Goal: Information Seeking & Learning: Check status

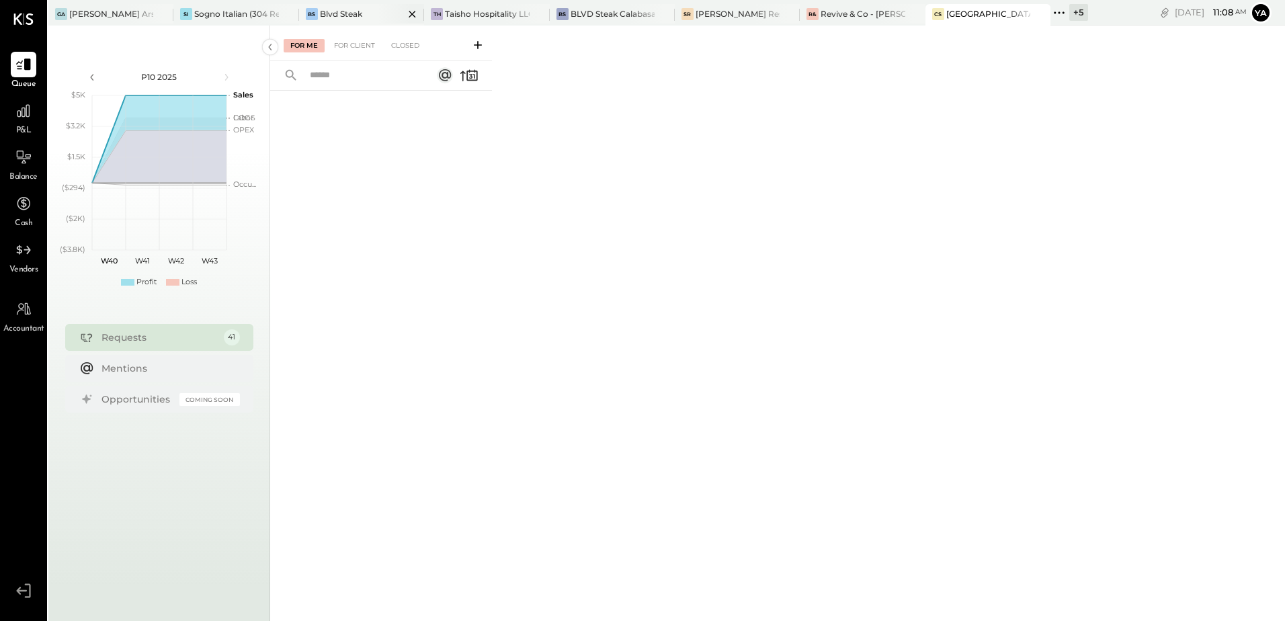
click at [375, 11] on div "BS Blvd Steak" at bounding box center [351, 14] width 105 height 12
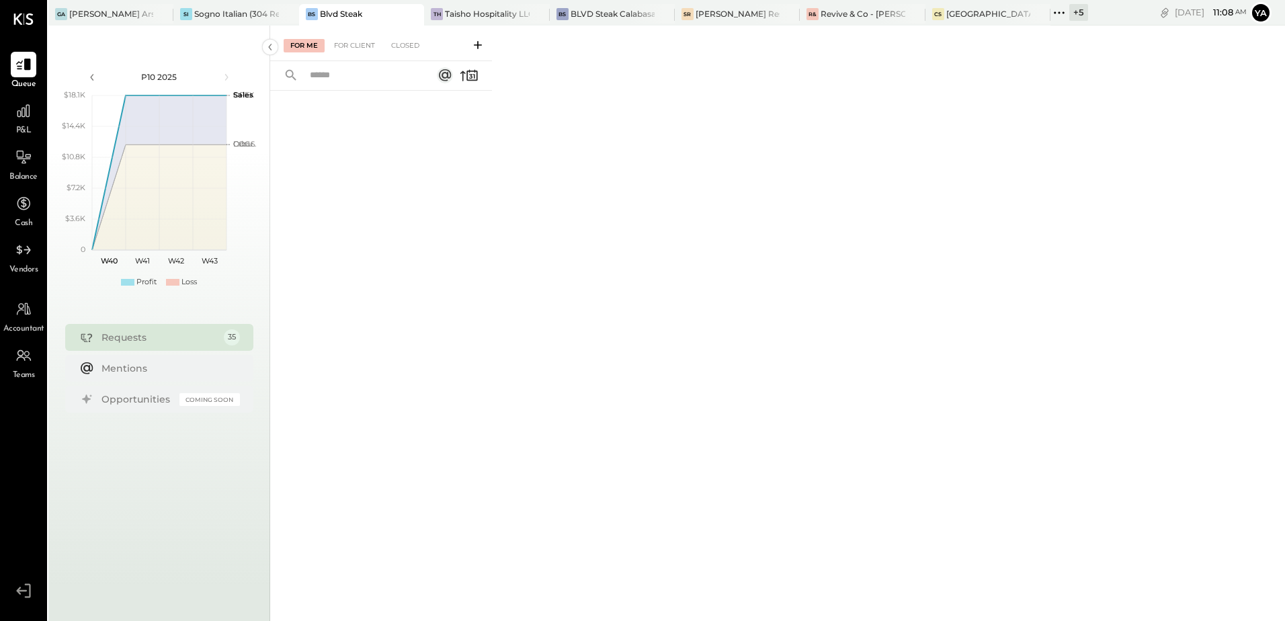
click at [26, 126] on span "P&L" at bounding box center [23, 131] width 15 height 12
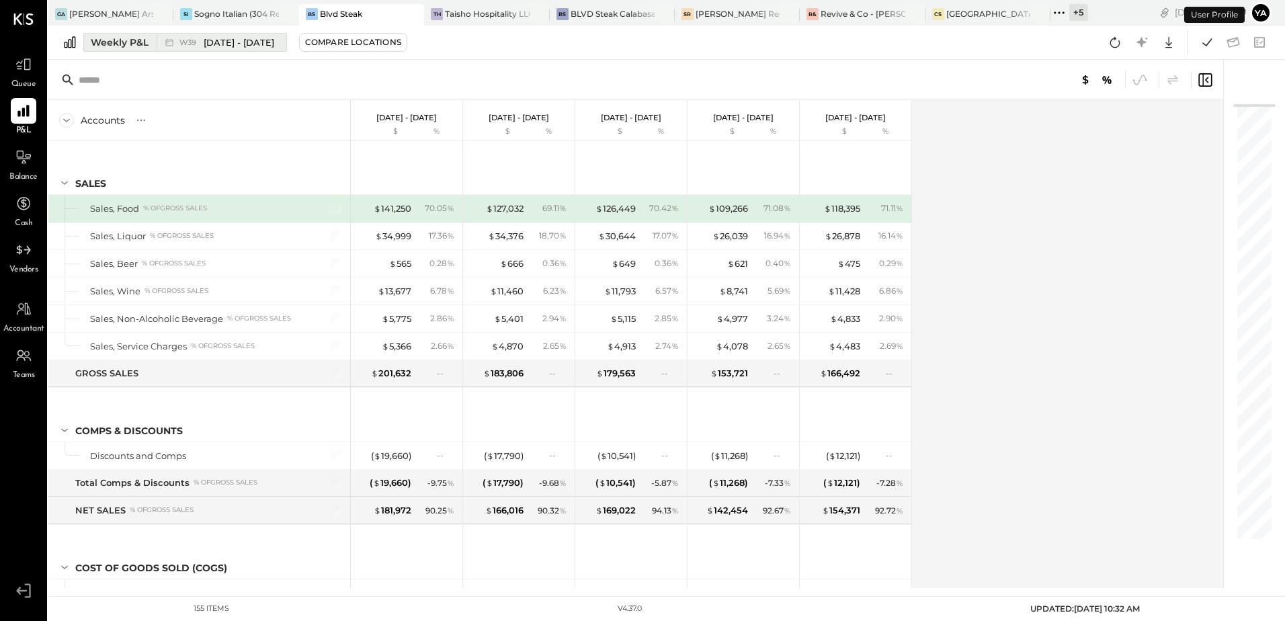
click at [119, 45] on div "Weekly P&L" at bounding box center [120, 42] width 58 height 13
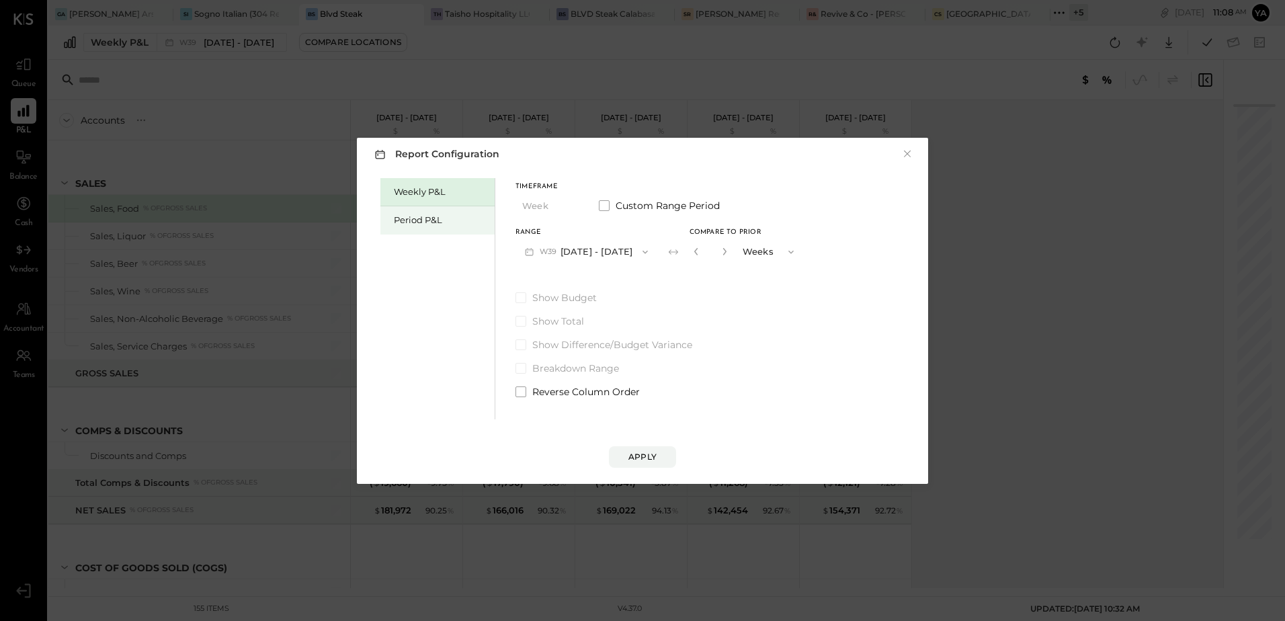
click at [395, 216] on div "Period P&L" at bounding box center [441, 220] width 94 height 13
click at [661, 456] on button "Apply" at bounding box center [642, 457] width 67 height 22
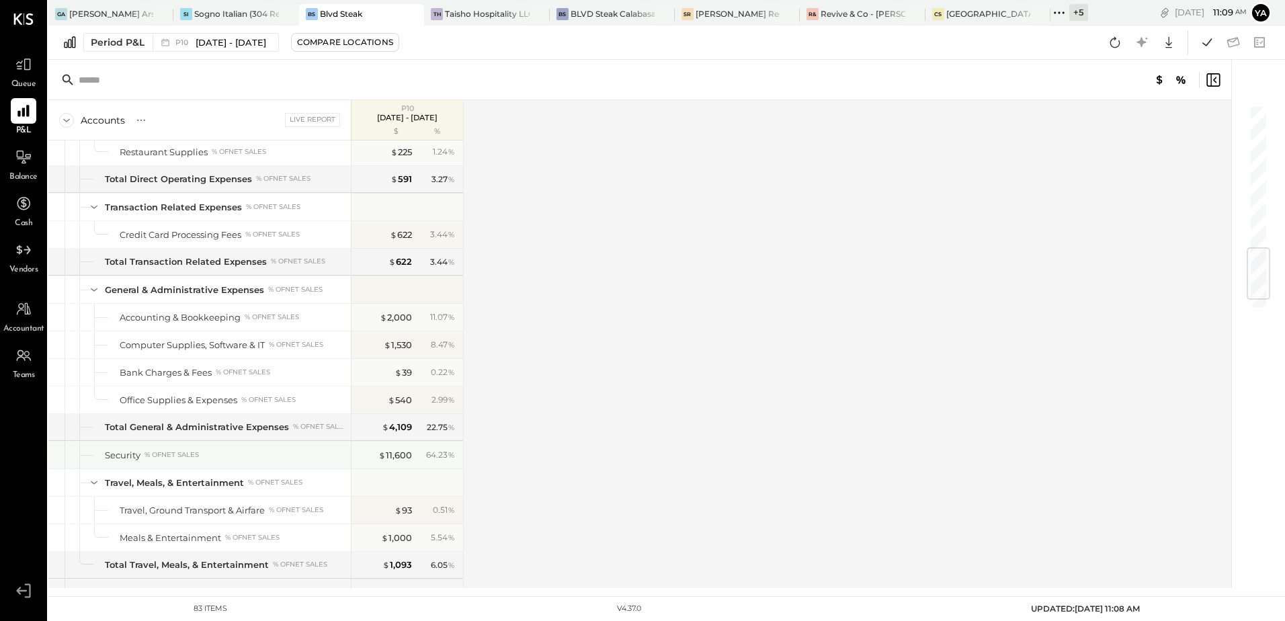
scroll to position [1224, 0]
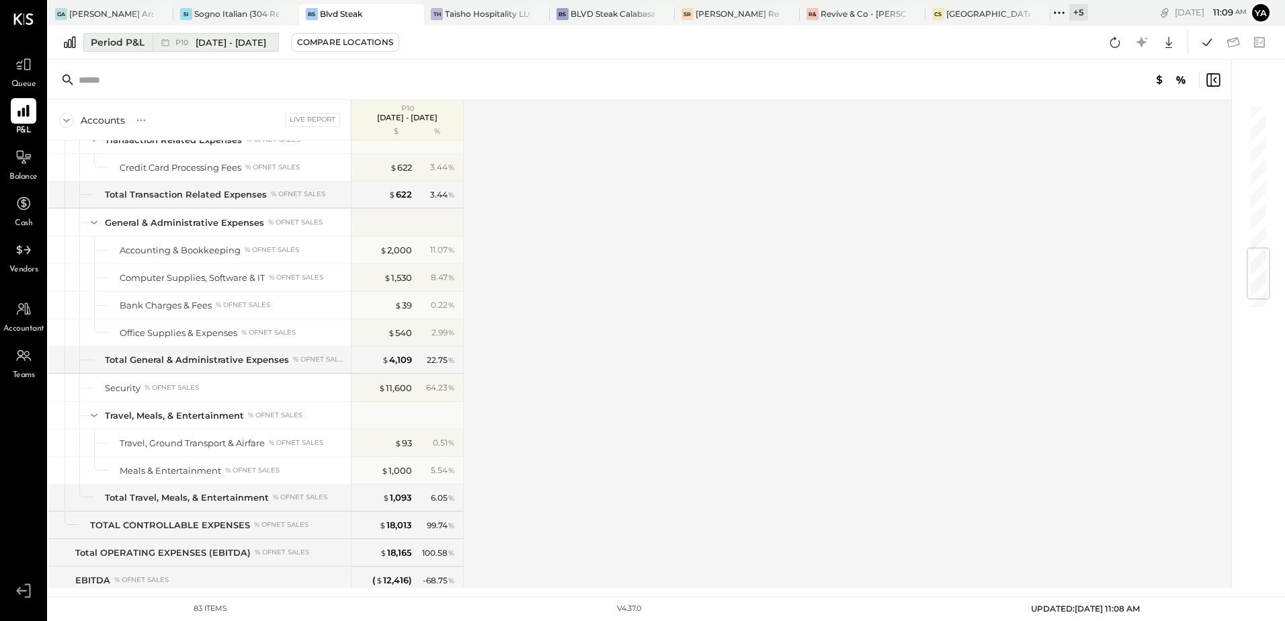
click at [248, 43] on span "[DATE] - [DATE]" at bounding box center [231, 42] width 71 height 13
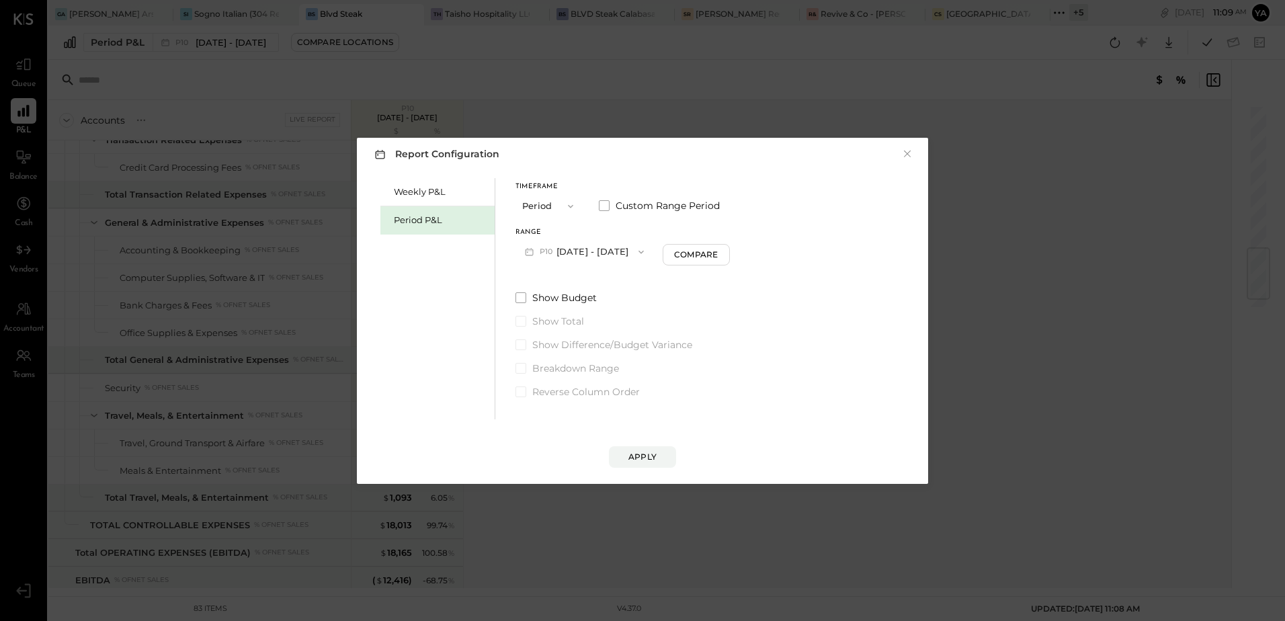
click at [590, 252] on button "P10 [DATE] - [DATE]" at bounding box center [585, 251] width 138 height 25
click at [589, 280] on span "[DATE] - [DATE]" at bounding box center [579, 281] width 64 height 11
click at [649, 460] on div "Apply" at bounding box center [643, 456] width 28 height 11
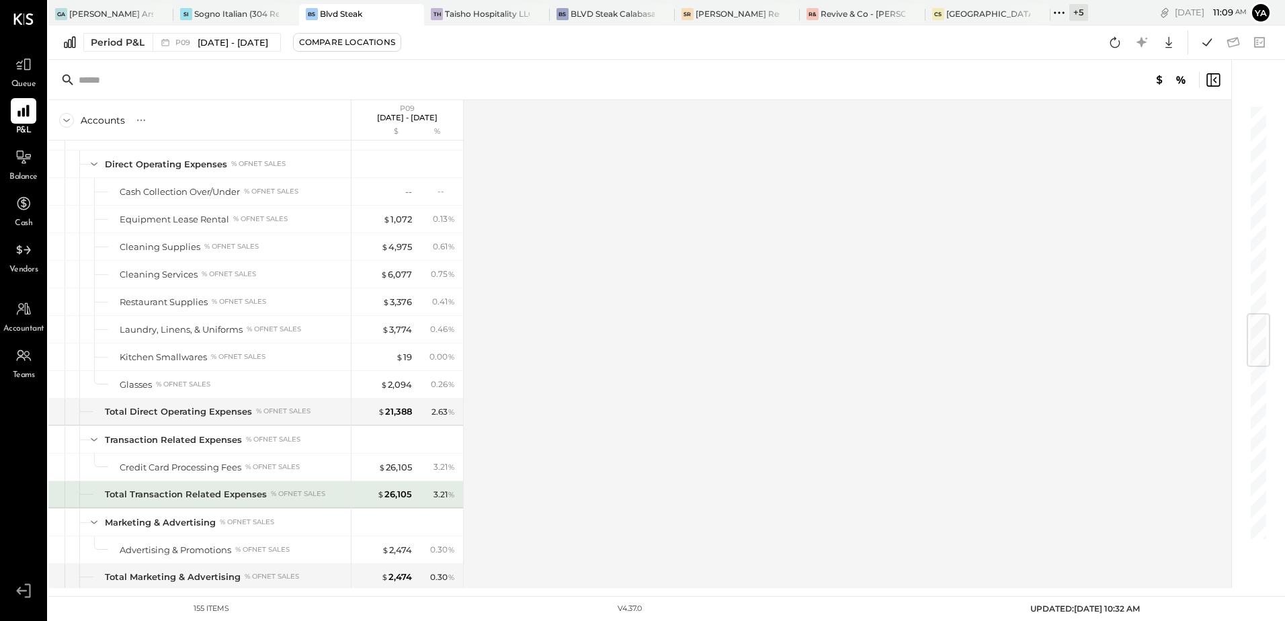
scroll to position [1748, 0]
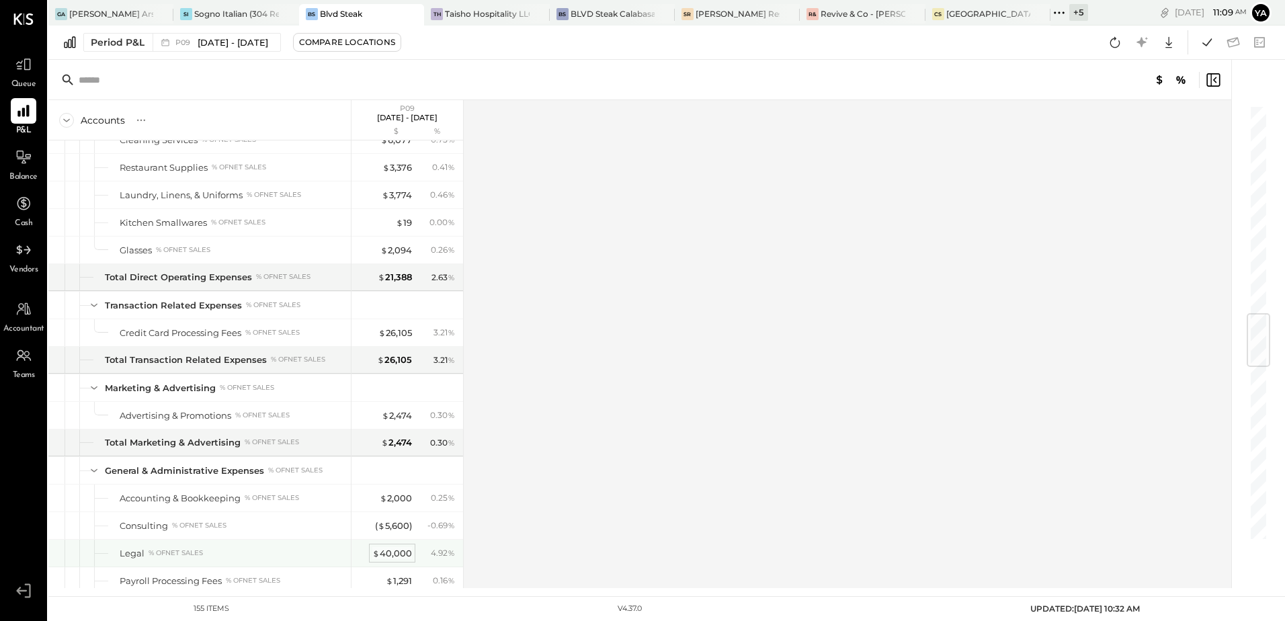
click at [387, 554] on div "$ 40,000" at bounding box center [392, 553] width 40 height 13
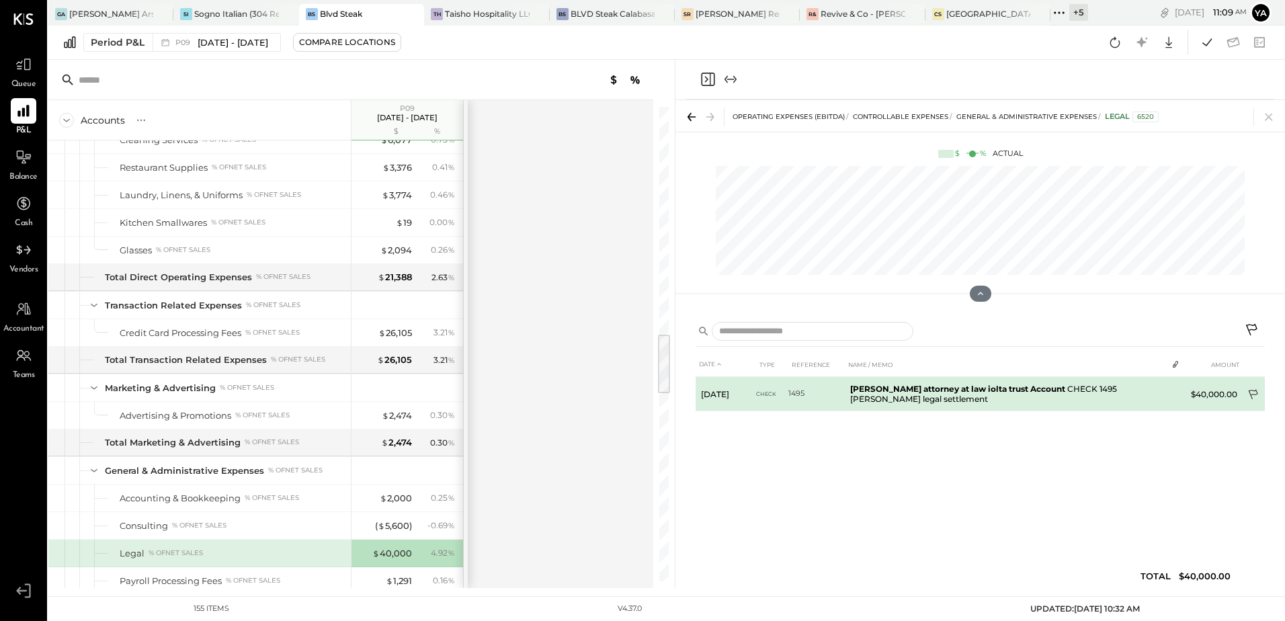
click at [1250, 391] on icon at bounding box center [1252, 395] width 9 height 10
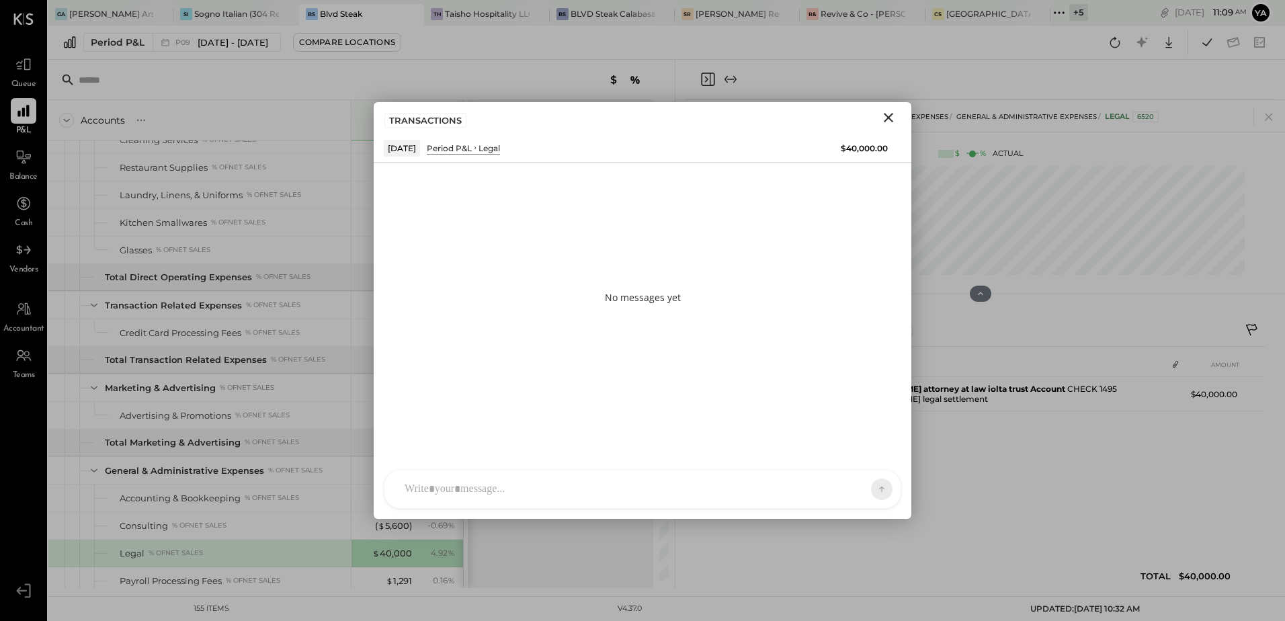
click at [446, 494] on div "TP [PERSON_NAME] CC [PERSON_NAME] PC [PERSON_NAME] [PERSON_NAME] AR [PERSON_NAM…" at bounding box center [643, 489] width 518 height 39
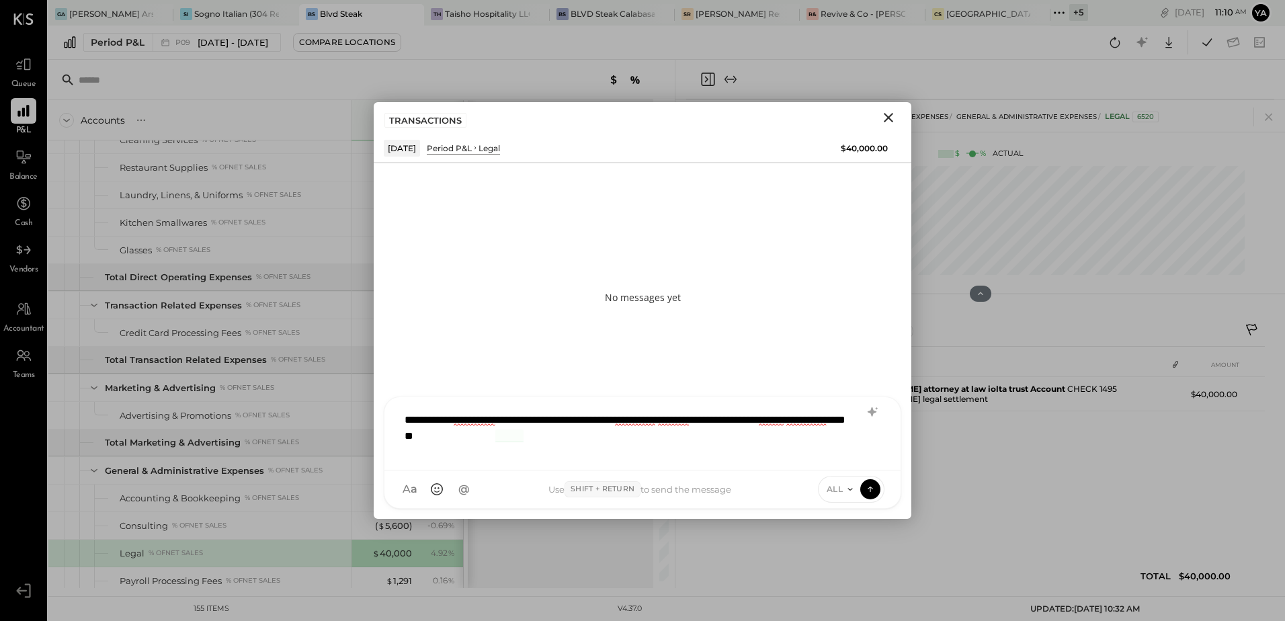
click at [592, 436] on div "**********" at bounding box center [642, 432] width 489 height 54
click at [533, 438] on div "**********" at bounding box center [642, 432] width 489 height 54
click at [602, 438] on div "**********" at bounding box center [642, 432] width 489 height 54
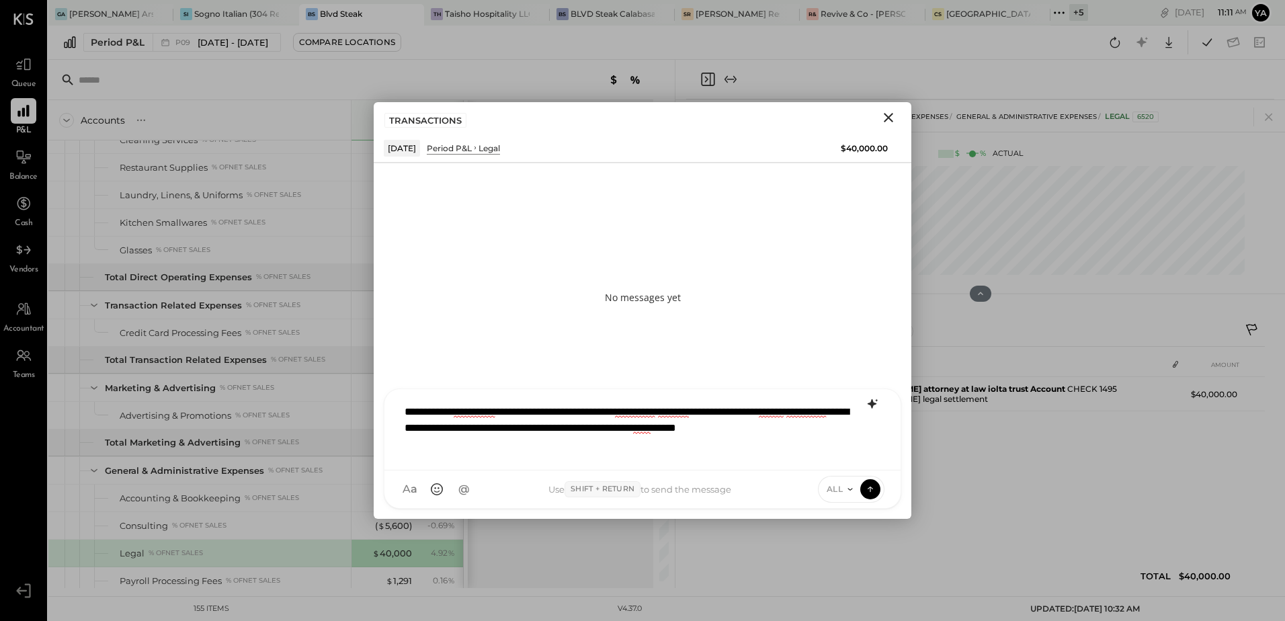
click at [870, 401] on icon at bounding box center [872, 404] width 16 height 16
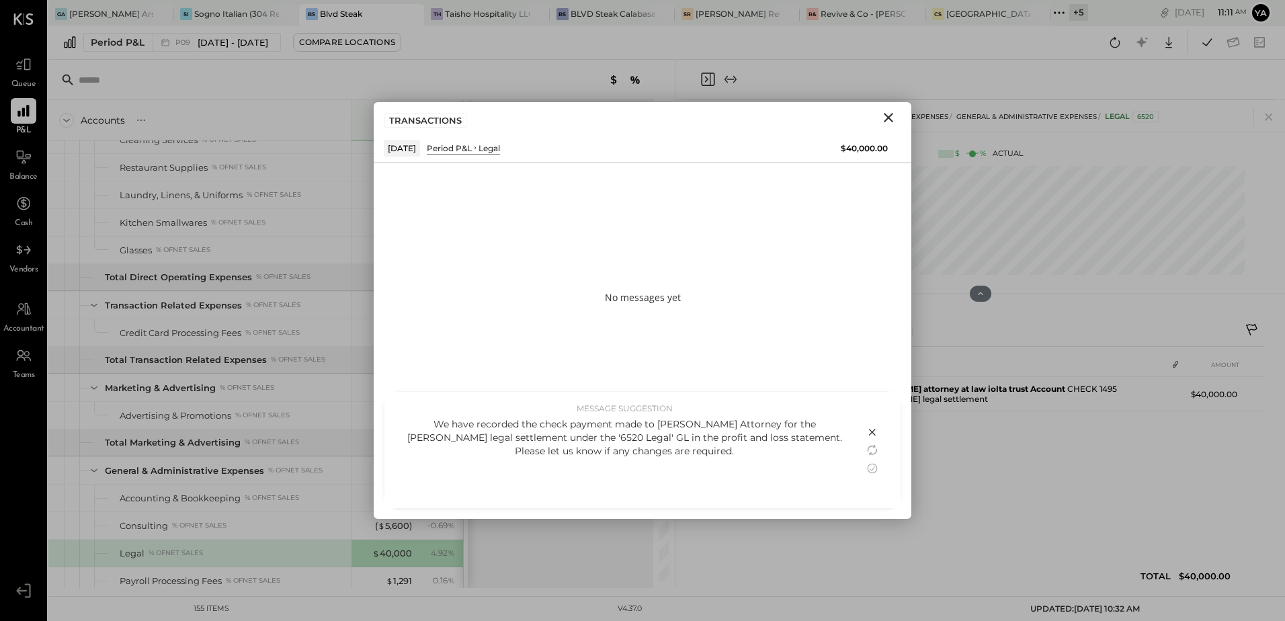
click at [820, 456] on div "We have recorded the check payment made to [PERSON_NAME] Attorney for the [PERS…" at bounding box center [624, 437] width 453 height 40
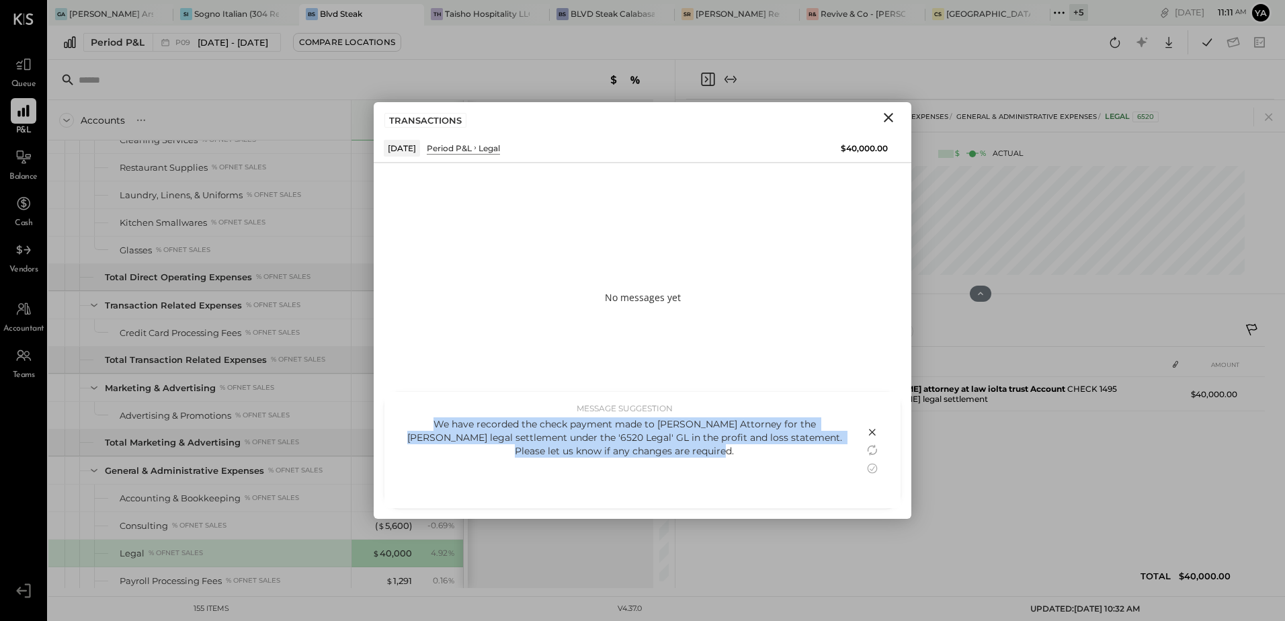
drag, startPoint x: 697, startPoint y: 452, endPoint x: 397, endPoint y: 429, distance: 301.4
click at [397, 429] on div "MESSAGE SUGGESTION We have recorded the check payment made to [PERSON_NAME] Att…" at bounding box center [624, 450] width 480 height 116
copy div "We have recorded the check payment made to [PERSON_NAME] Attorney for the [PERS…"
click at [742, 454] on div "We have recorded the check payment made to [PERSON_NAME] Attorney for the [PERS…" at bounding box center [624, 437] width 453 height 40
click at [743, 461] on div "We have recorded the check payment made to [PERSON_NAME] Attorney for the [PERS…" at bounding box center [624, 459] width 453 height 84
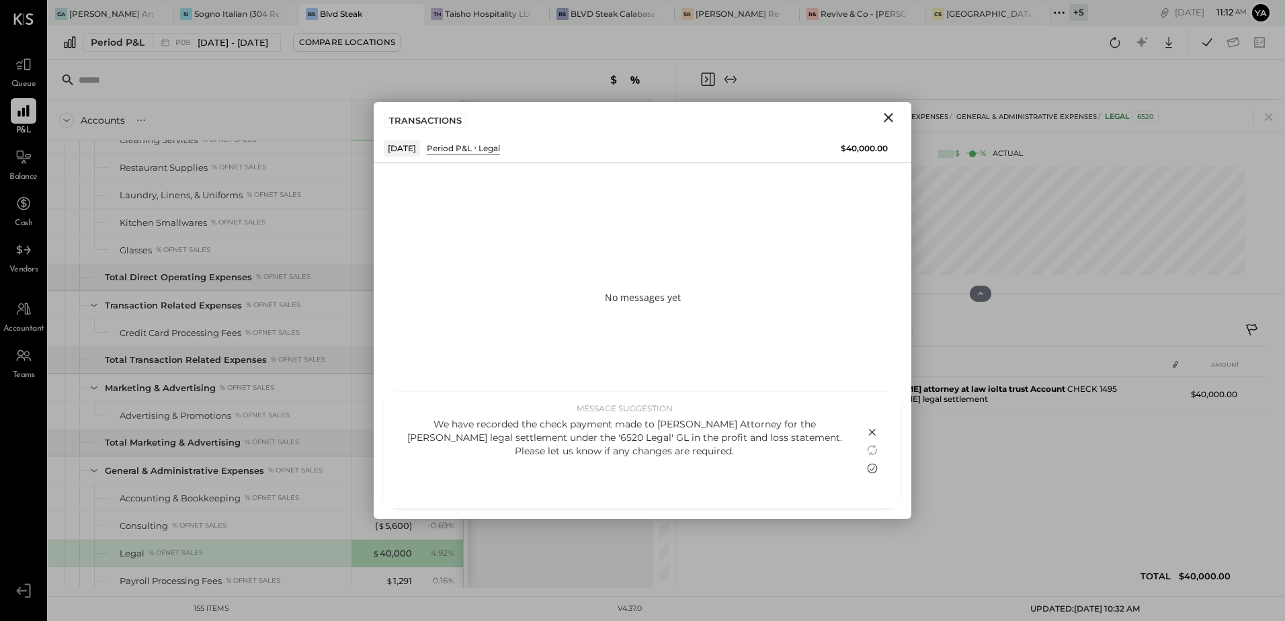
click at [866, 471] on icon at bounding box center [872, 468] width 16 height 16
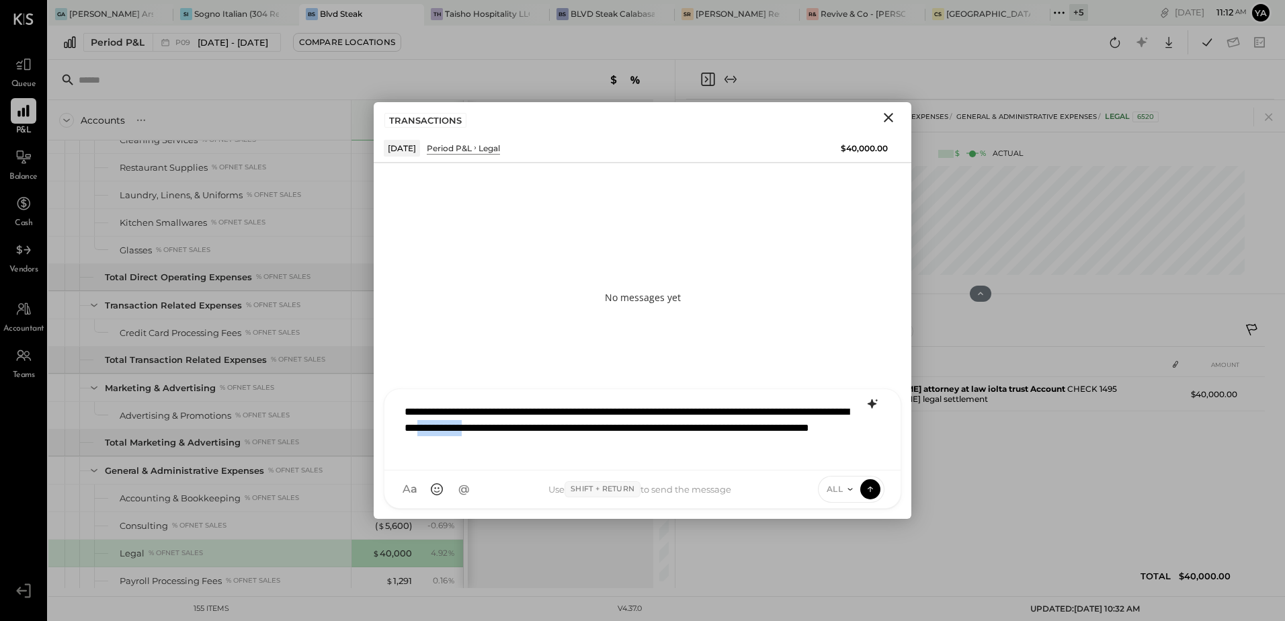
drag, startPoint x: 689, startPoint y: 428, endPoint x: 628, endPoint y: 430, distance: 61.2
click at [629, 430] on div "**********" at bounding box center [642, 428] width 489 height 62
click at [871, 489] on icon at bounding box center [870, 489] width 1 height 5
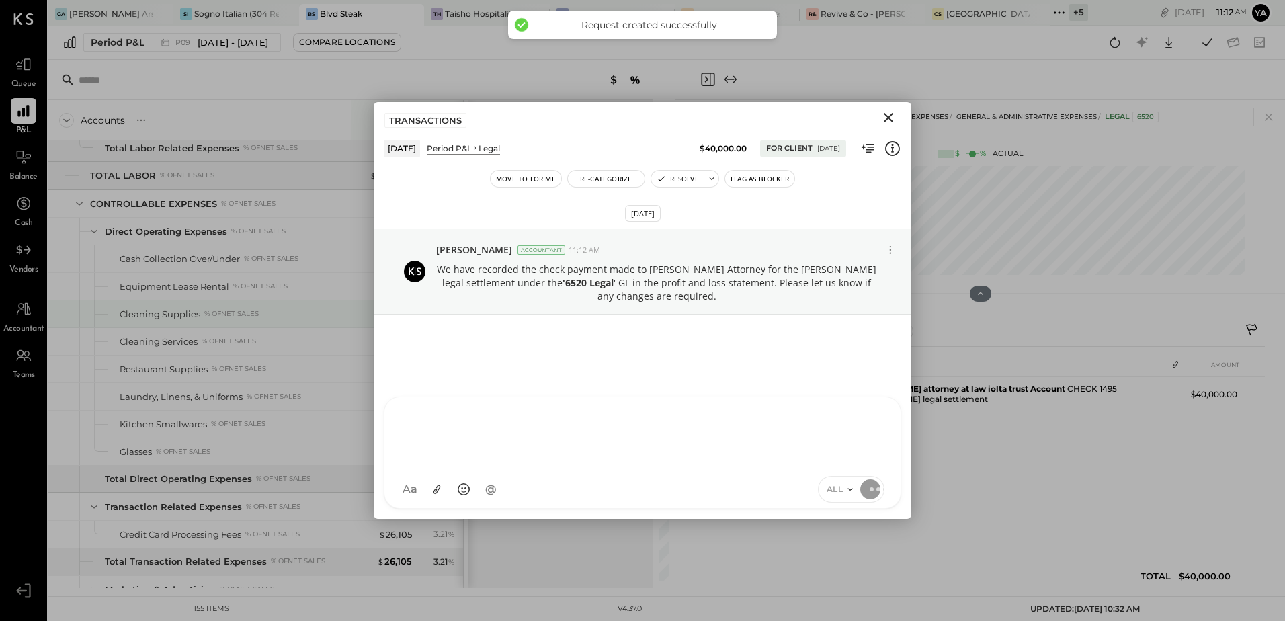
scroll to position [1613, 0]
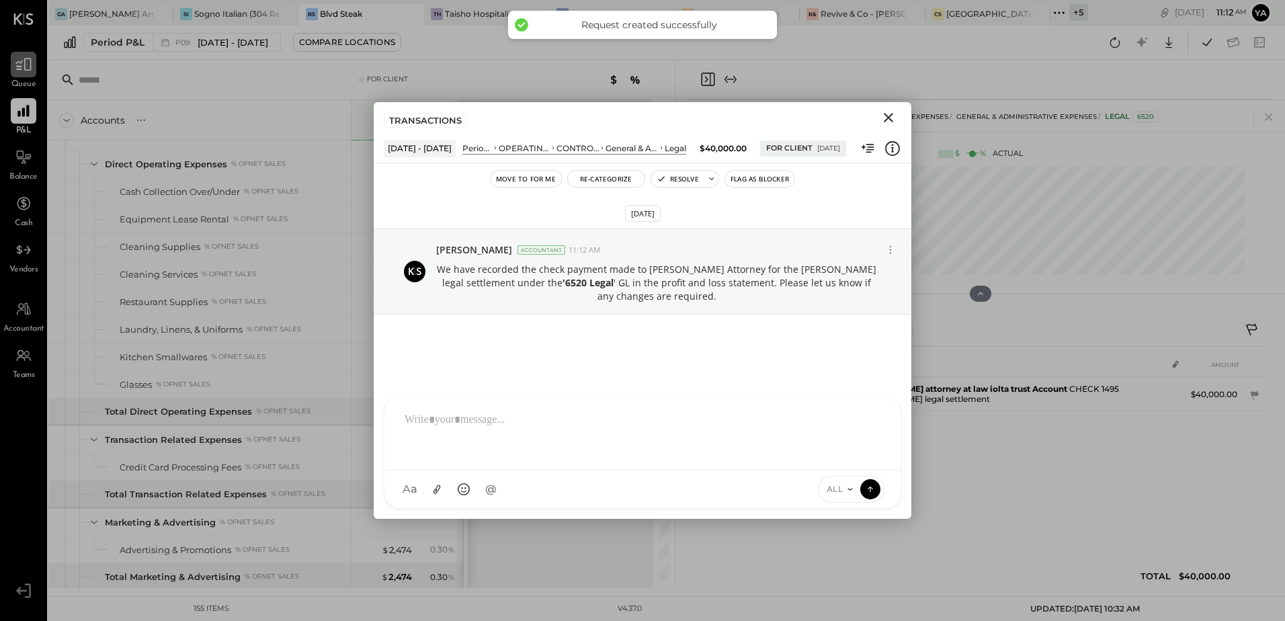
click at [19, 77] on div at bounding box center [24, 65] width 26 height 26
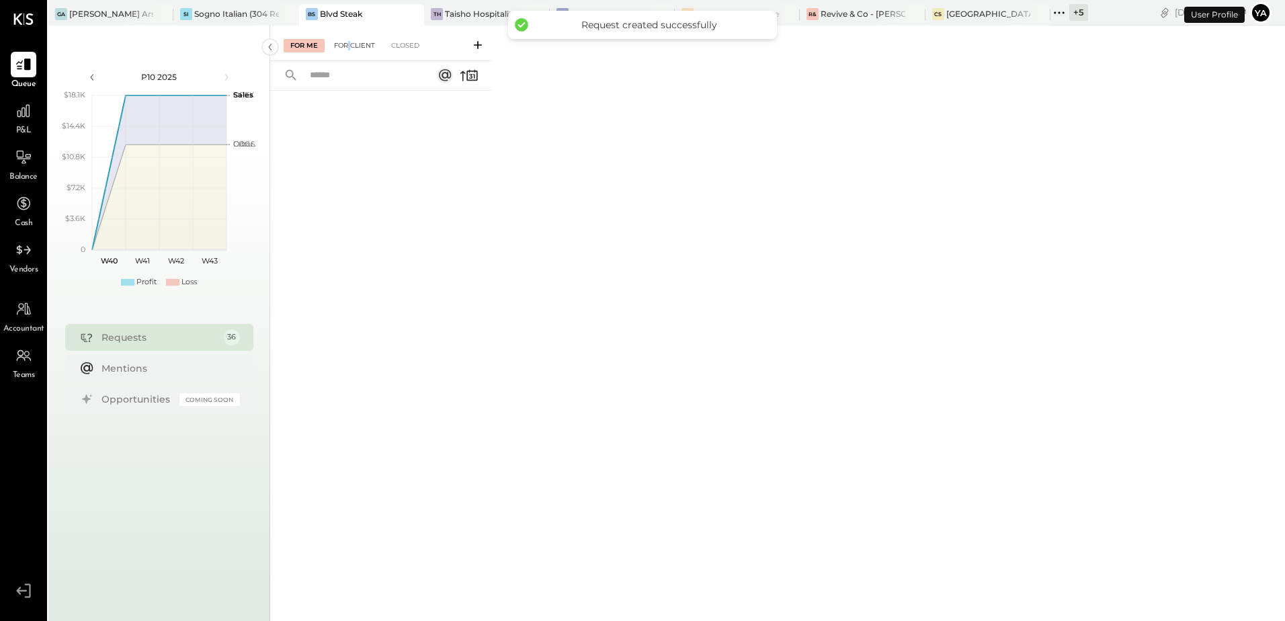
click at [350, 46] on div "For Client" at bounding box center [354, 45] width 54 height 13
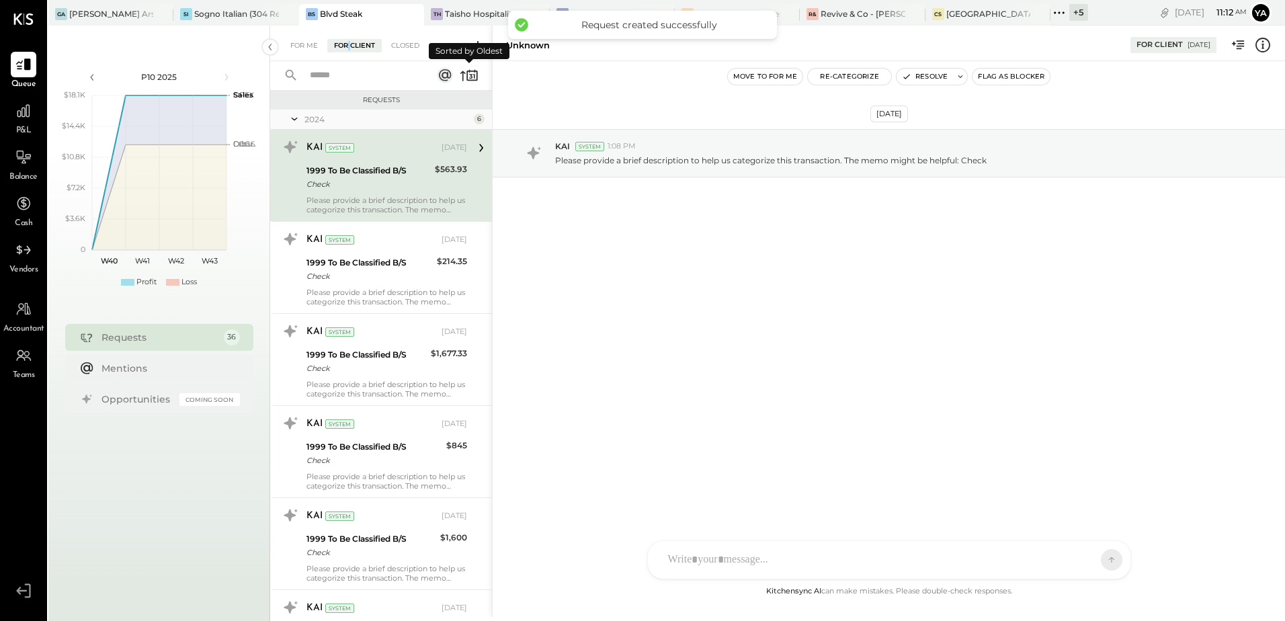
click at [468, 81] on icon at bounding box center [472, 76] width 11 height 10
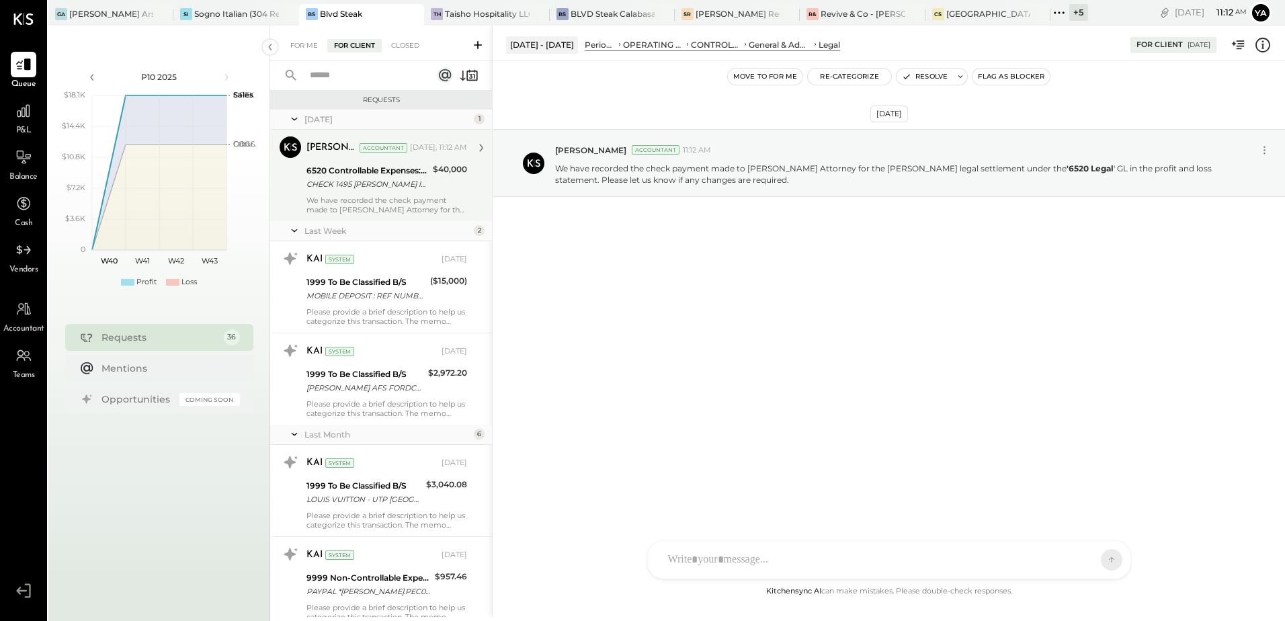
click at [415, 194] on div "[PERSON_NAME] Accountant [DATE], 11:12 AM 6520 Controllable Expenses:General & …" at bounding box center [387, 175] width 161 height 78
